Goal: Task Accomplishment & Management: Use online tool/utility

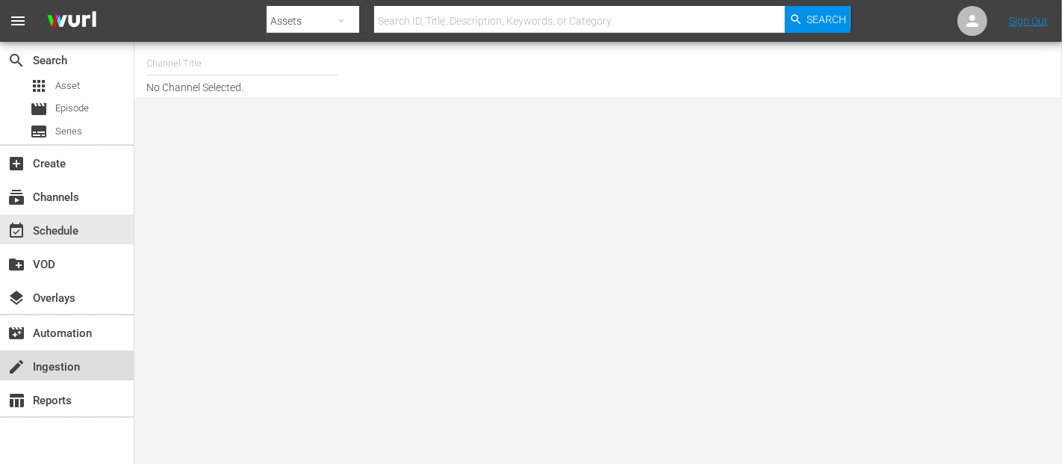
click at [90, 356] on div "create Ingestion" at bounding box center [67, 365] width 134 height 30
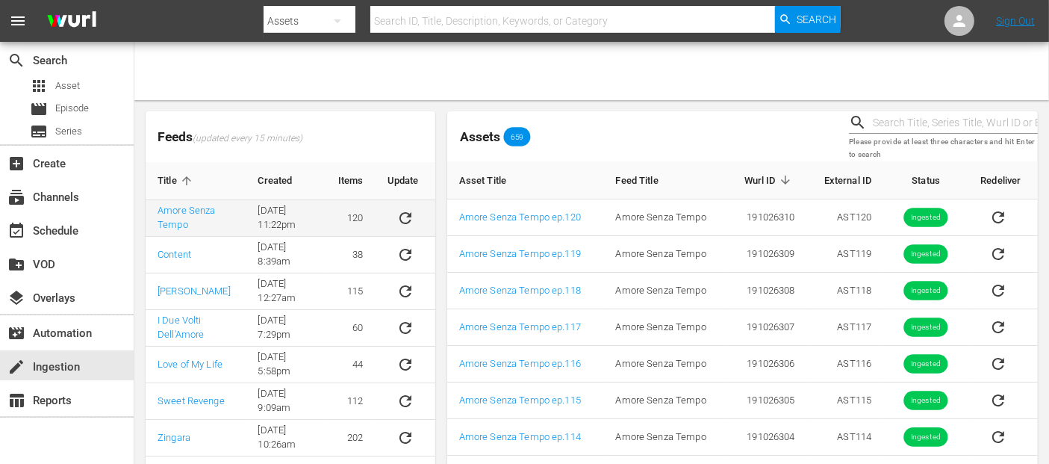
click at [405, 211] on icon "sticky table" at bounding box center [406, 218] width 18 height 18
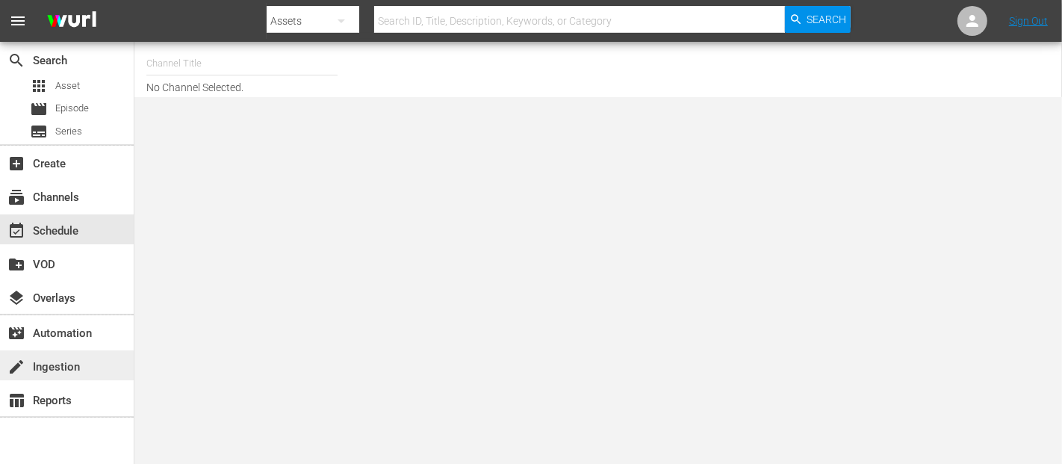
drag, startPoint x: 0, startPoint y: 0, endPoint x: 81, endPoint y: 361, distance: 370.3
click at [81, 361] on div "create Ingestion" at bounding box center [42, 364] width 84 height 13
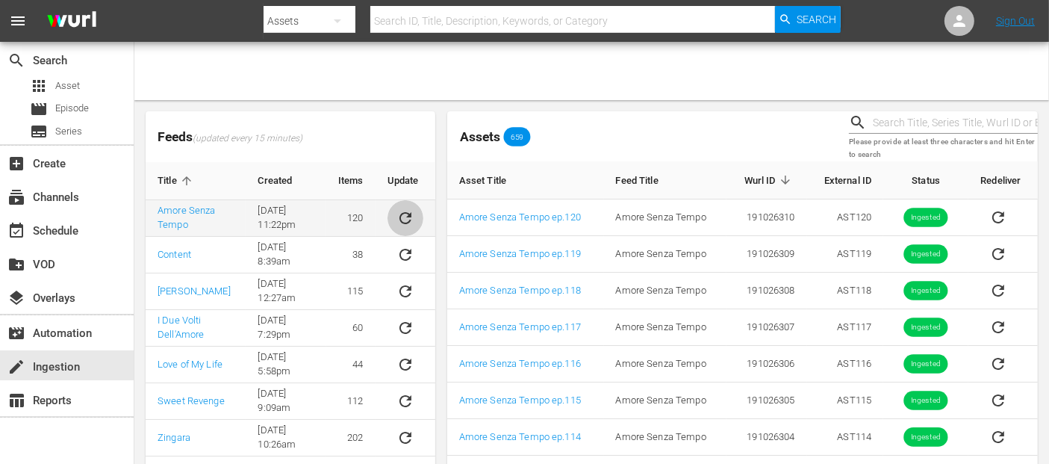
click at [409, 214] on icon "sticky table" at bounding box center [405, 218] width 12 height 12
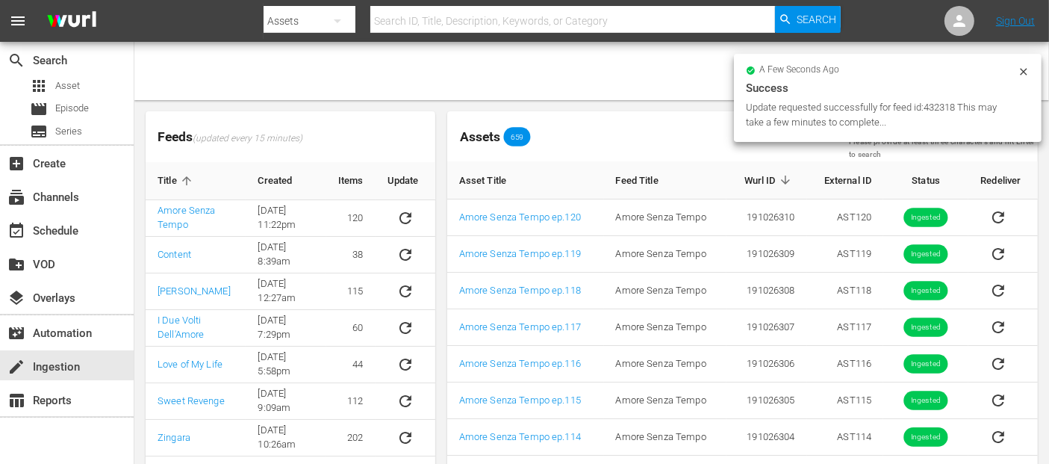
click at [1026, 68] on icon at bounding box center [1024, 72] width 12 height 12
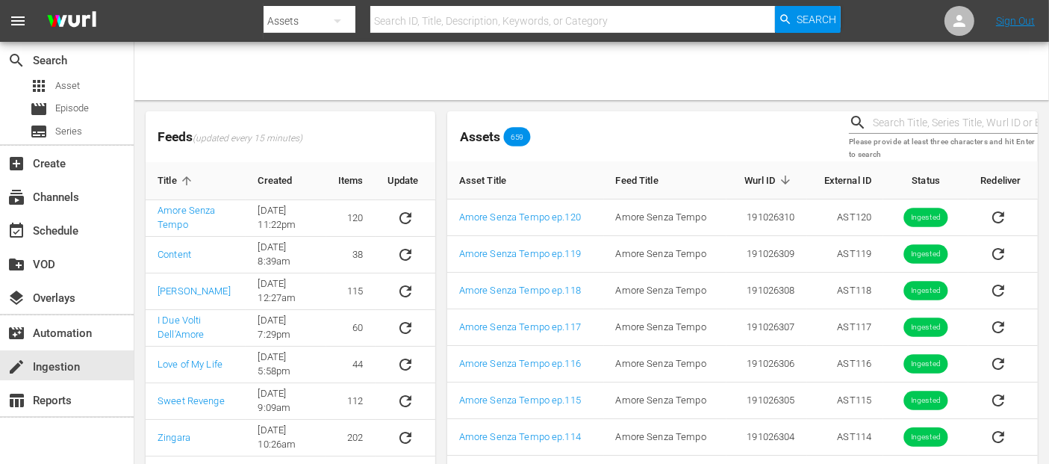
click at [374, 106] on div "Feeds (updated every 15 minutes) Title Created Items Update Amore Senza Tempo 6…" at bounding box center [291, 303] width 302 height 396
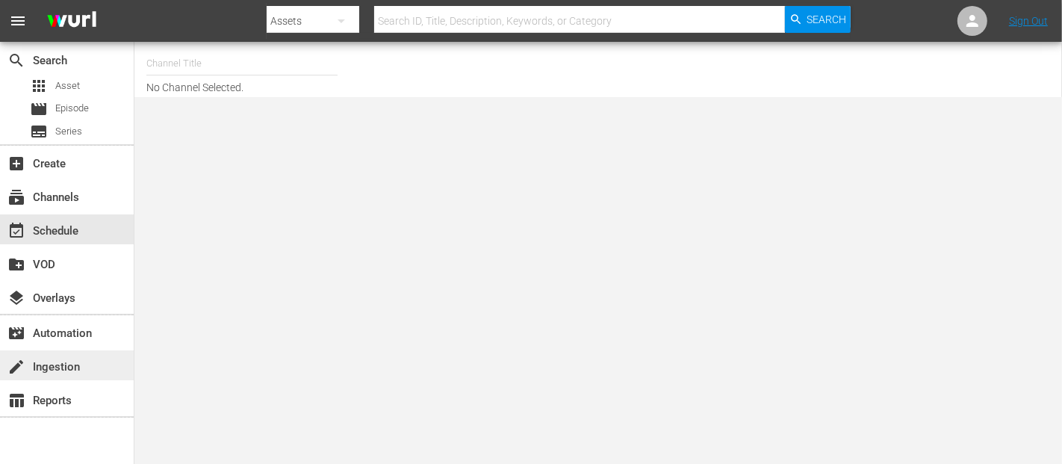
click at [103, 361] on div "create Ingestion" at bounding box center [67, 365] width 134 height 30
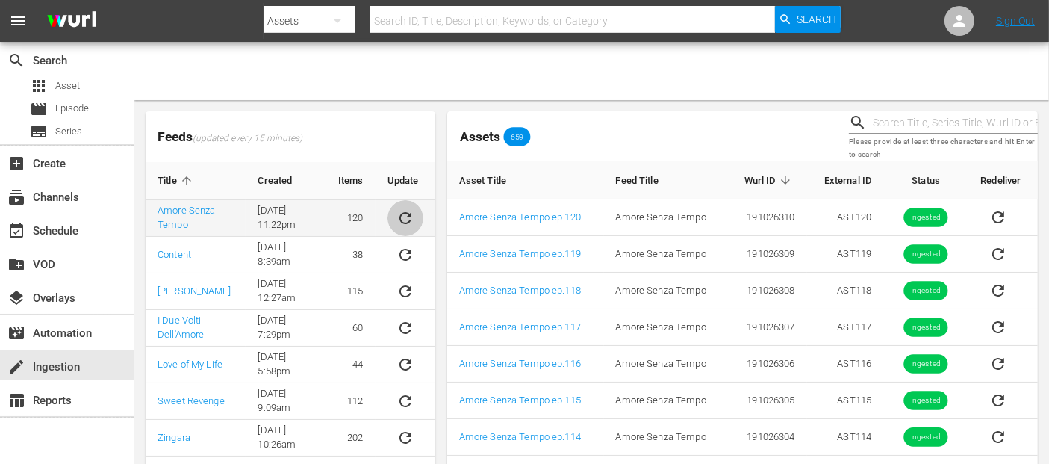
click at [403, 219] on icon "sticky table" at bounding box center [406, 218] width 18 height 18
click at [499, 65] on div at bounding box center [591, 71] width 915 height 58
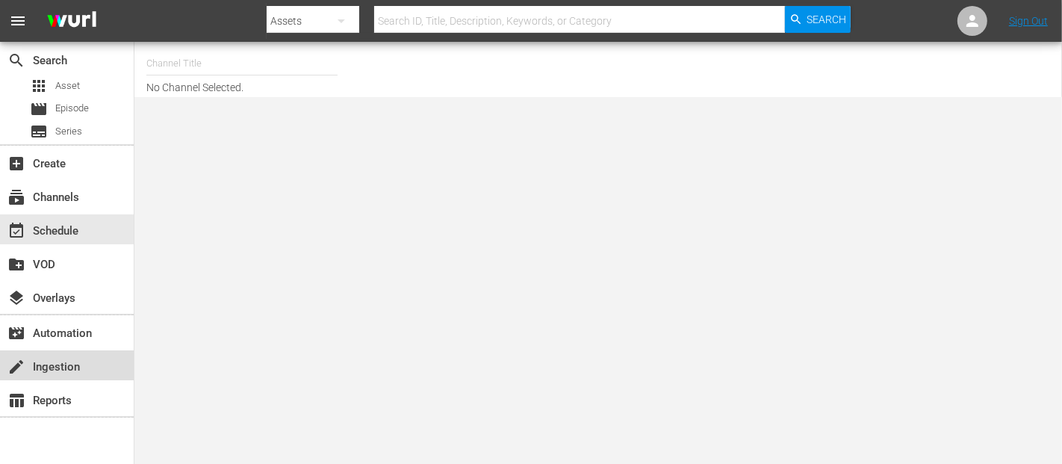
click at [64, 361] on div "create Ingestion" at bounding box center [42, 364] width 84 height 13
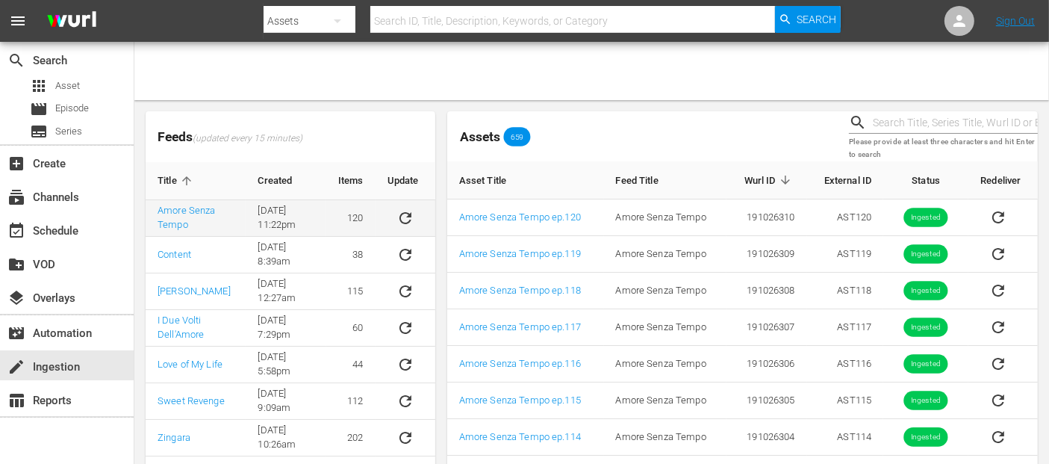
click at [403, 223] on icon "sticky table" at bounding box center [405, 218] width 12 height 12
